Goal: Navigation & Orientation: Find specific page/section

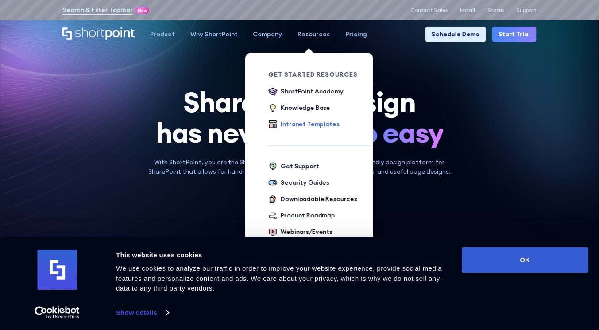
click at [321, 129] on div "Intranet Templates" at bounding box center [310, 124] width 58 height 10
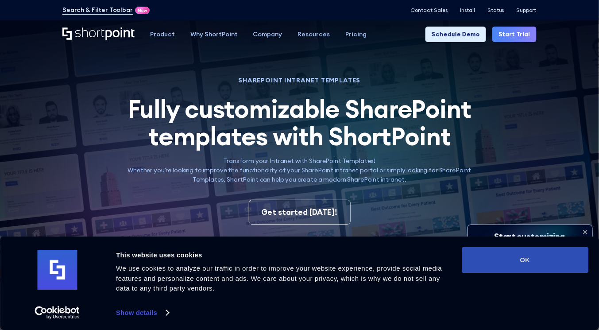
click at [491, 266] on button "OK" at bounding box center [525, 260] width 127 height 26
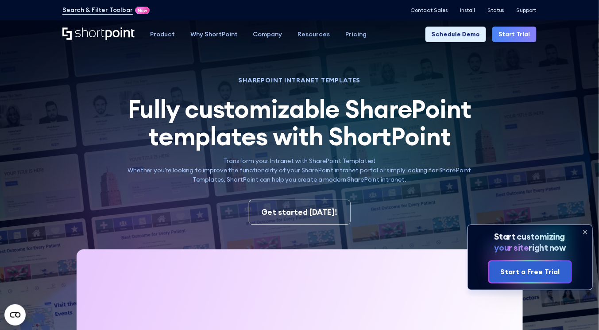
click at [420, 208] on div "Get started today!" at bounding box center [299, 212] width 474 height 25
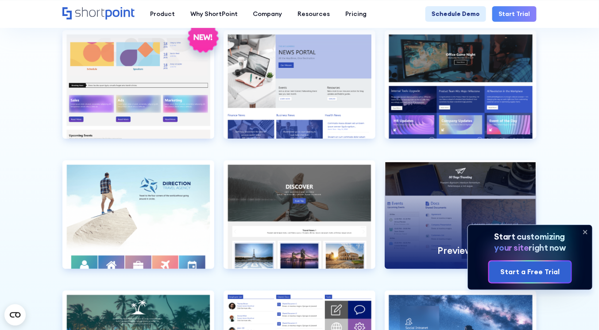
scroll to position [1883, 0]
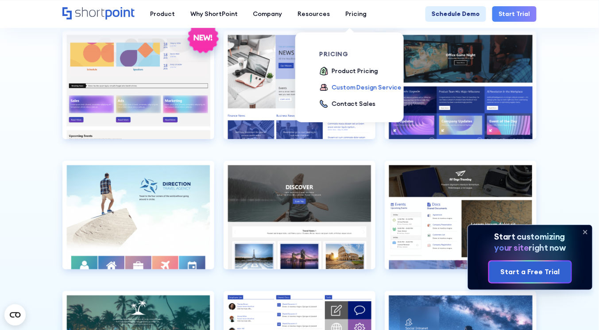
click at [356, 88] on div "Custom Design Service" at bounding box center [366, 87] width 70 height 9
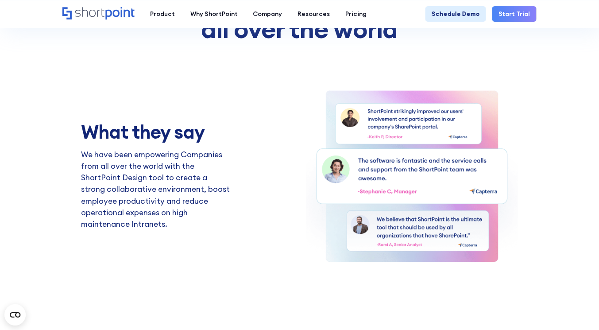
scroll to position [1345, 0]
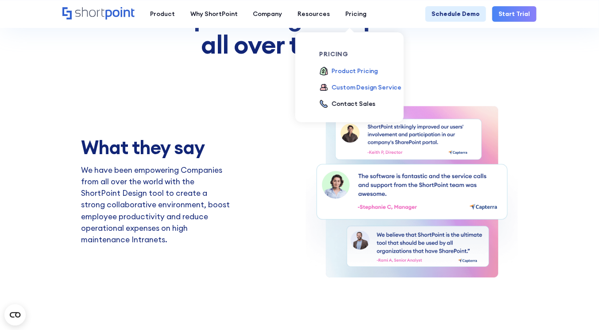
click at [341, 72] on div "Product Pricing" at bounding box center [354, 70] width 46 height 9
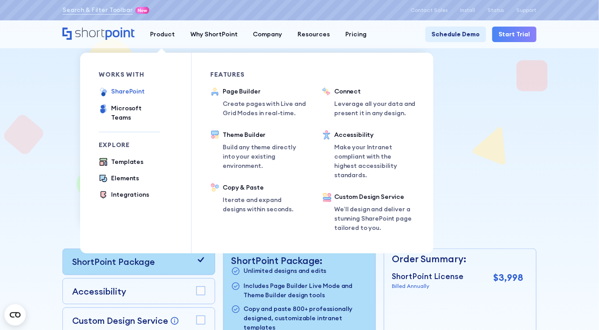
click at [129, 94] on div "SharePoint" at bounding box center [128, 91] width 34 height 9
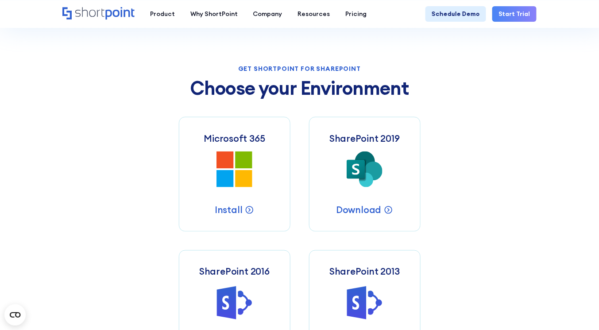
scroll to position [255, 0]
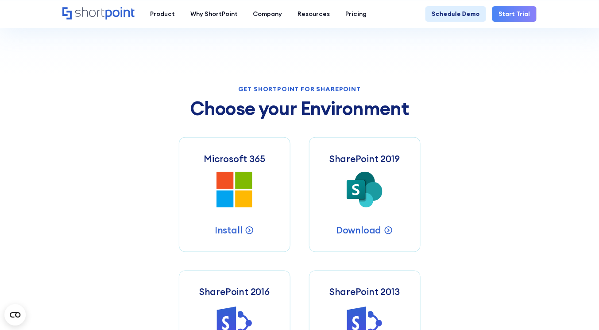
click at [129, 94] on div "Get Shortpoint for Sharepoint Choose your Environment Microsoft 365 Microsoft 3…" at bounding box center [299, 235] width 474 height 299
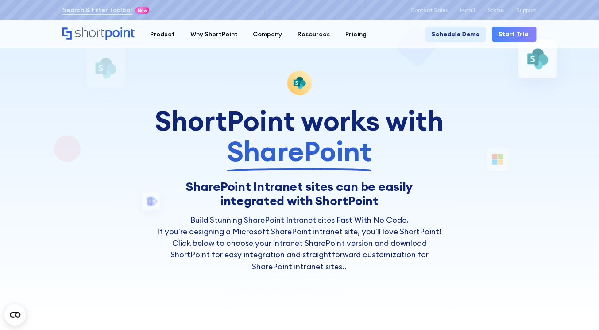
scroll to position [0, 0]
